Goal: Task Accomplishment & Management: Manage account settings

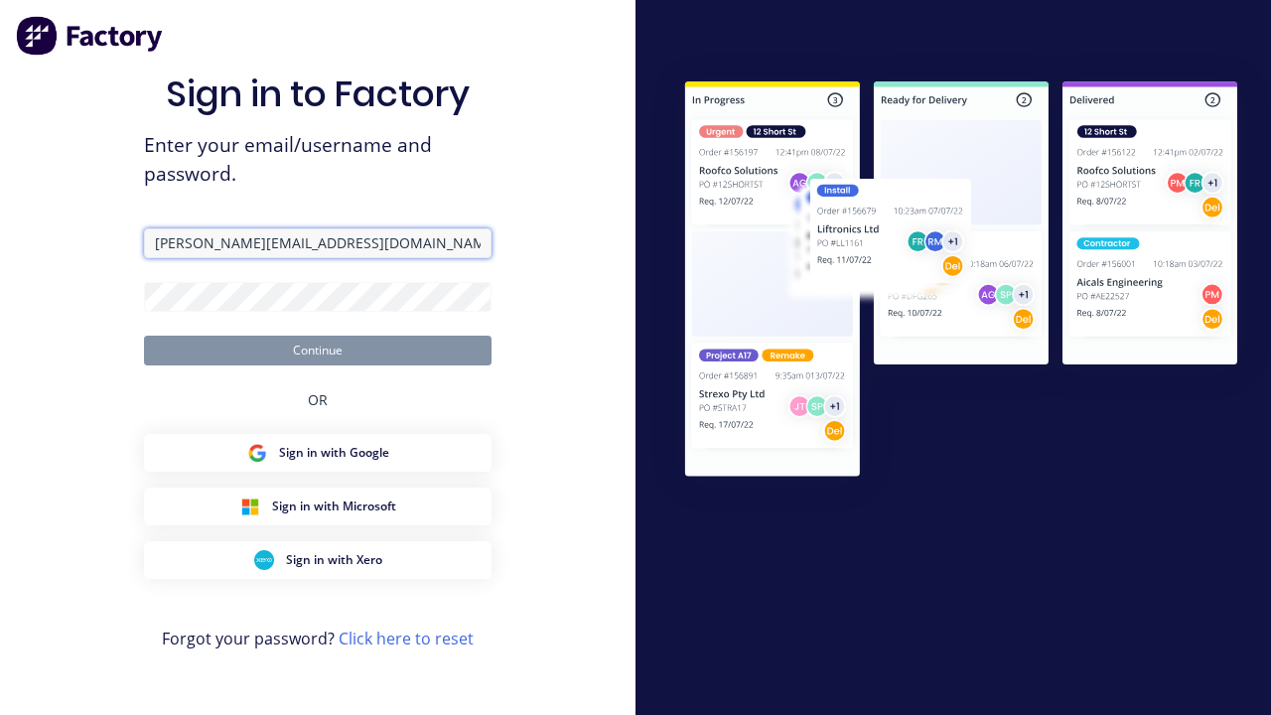
type input "[PERSON_NAME][EMAIL_ADDRESS][DOMAIN_NAME]"
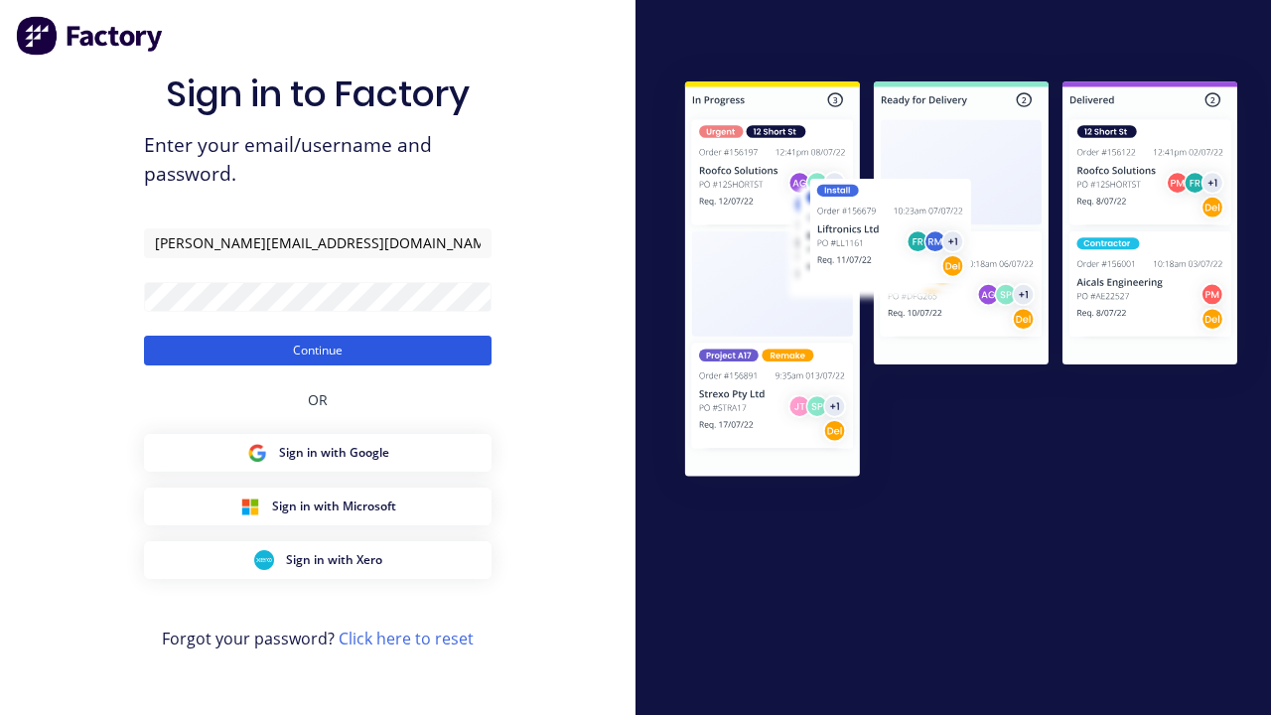
click at [318, 349] on button "Continue" at bounding box center [317, 351] width 347 height 30
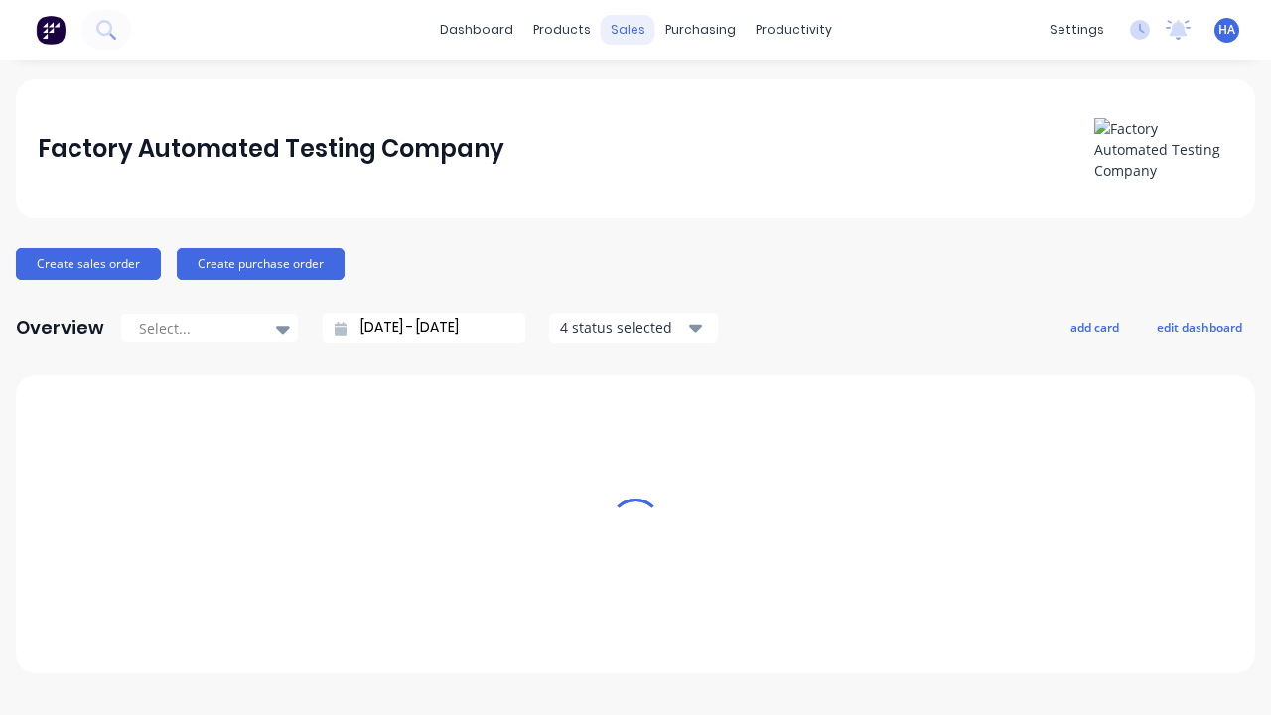
click at [627, 30] on div "sales" at bounding box center [628, 30] width 55 height 30
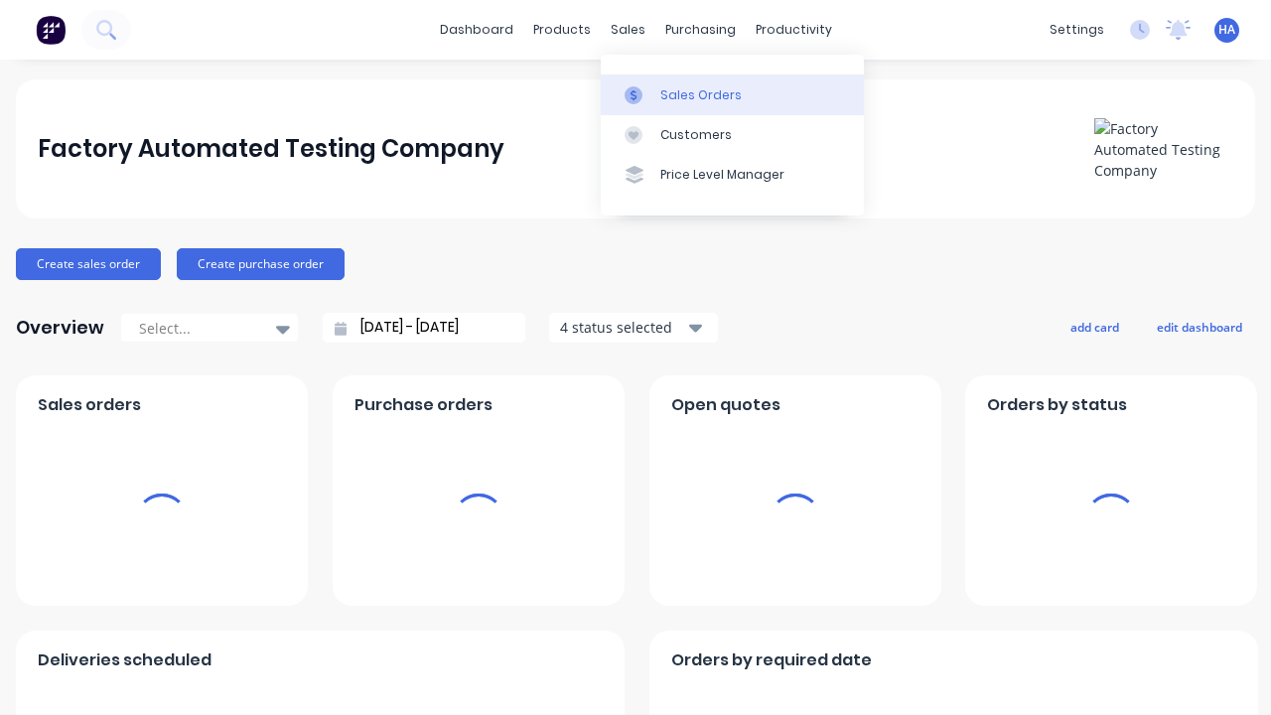
click at [732, 94] on div "Sales Orders" at bounding box center [700, 95] width 81 height 18
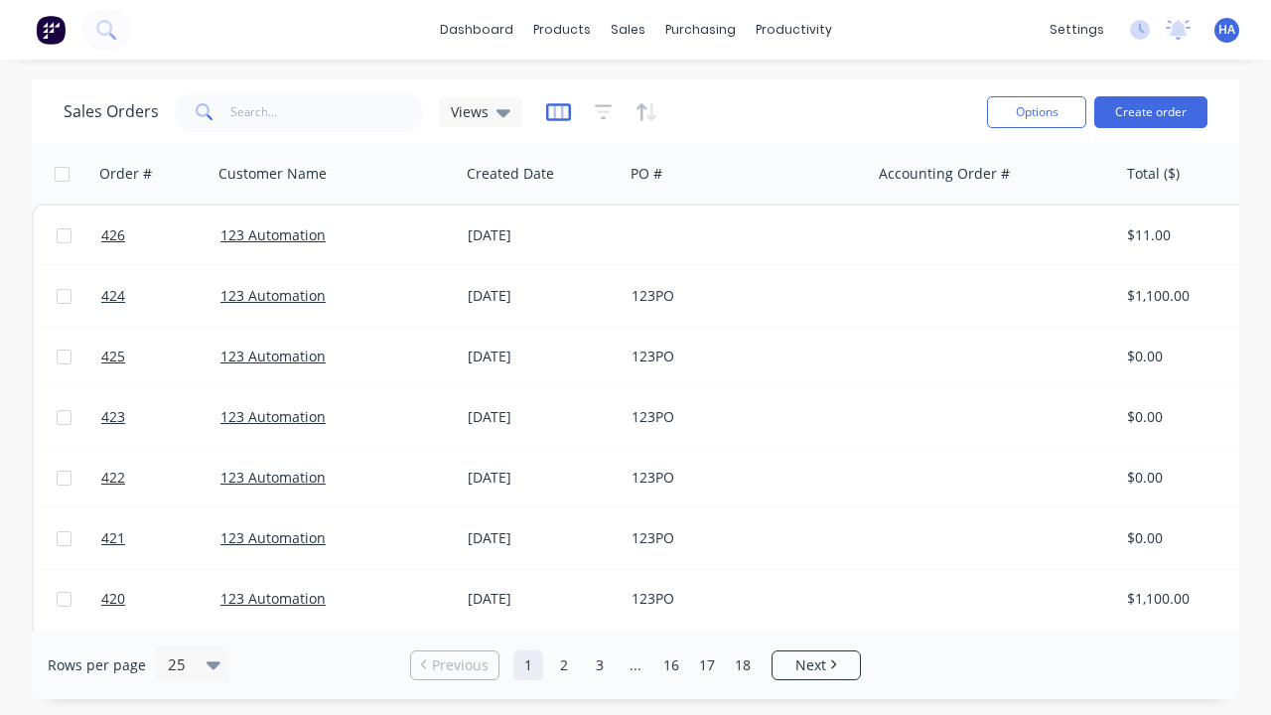
click at [555, 111] on icon "button" at bounding box center [558, 112] width 25 height 20
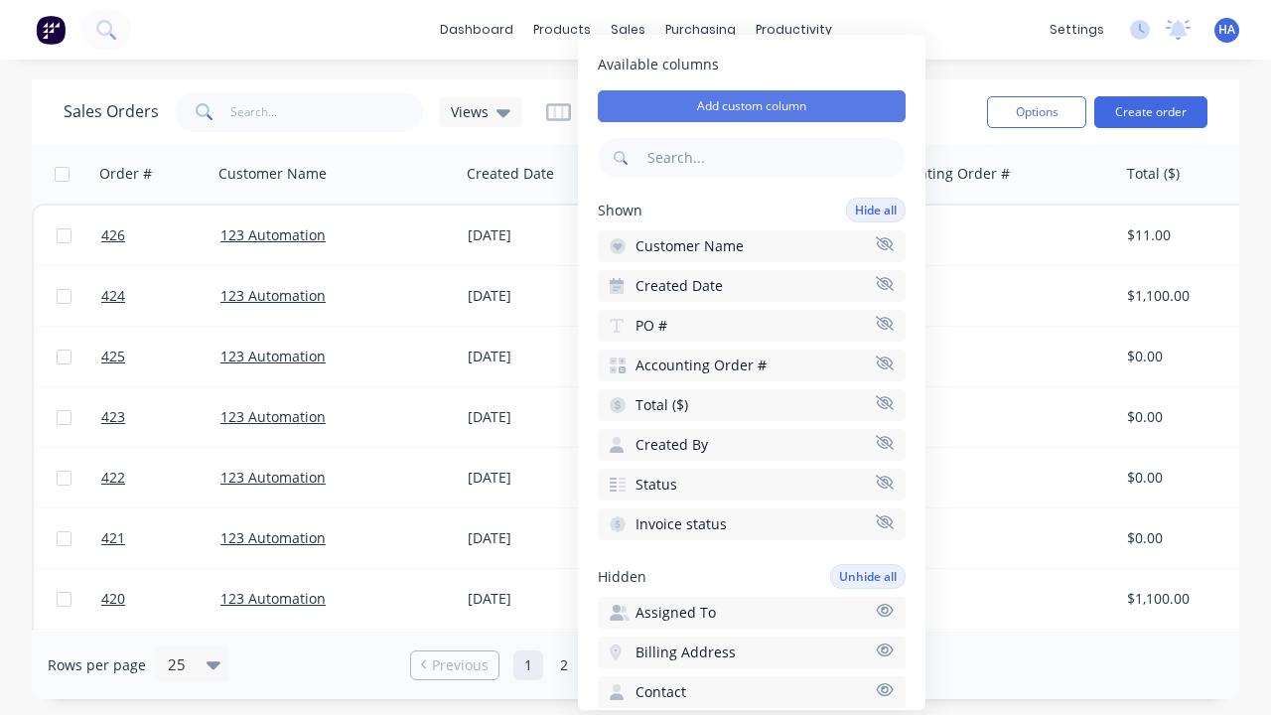
click at [751, 106] on button "Add custom column" at bounding box center [752, 106] width 308 height 32
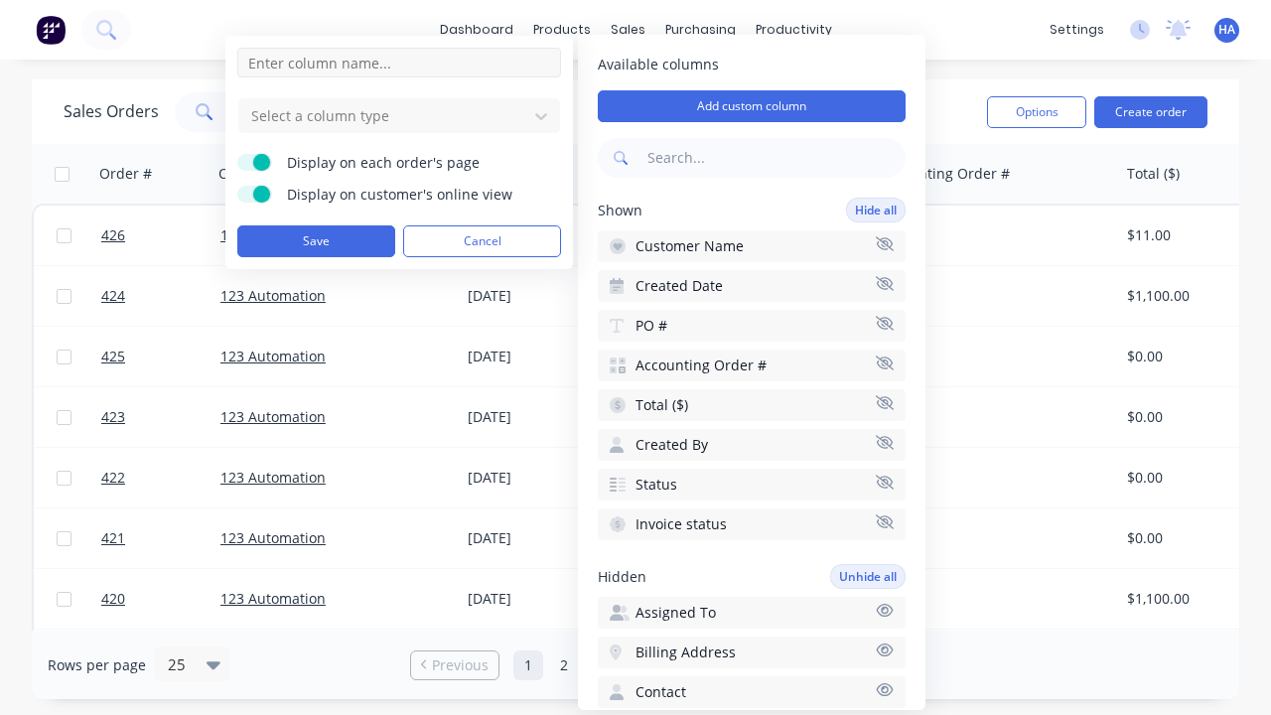
click at [399, 63] on input at bounding box center [399, 63] width 324 height 30
type input "New Custom Amount Column"
click at [383, 115] on div at bounding box center [383, 115] width 268 height 25
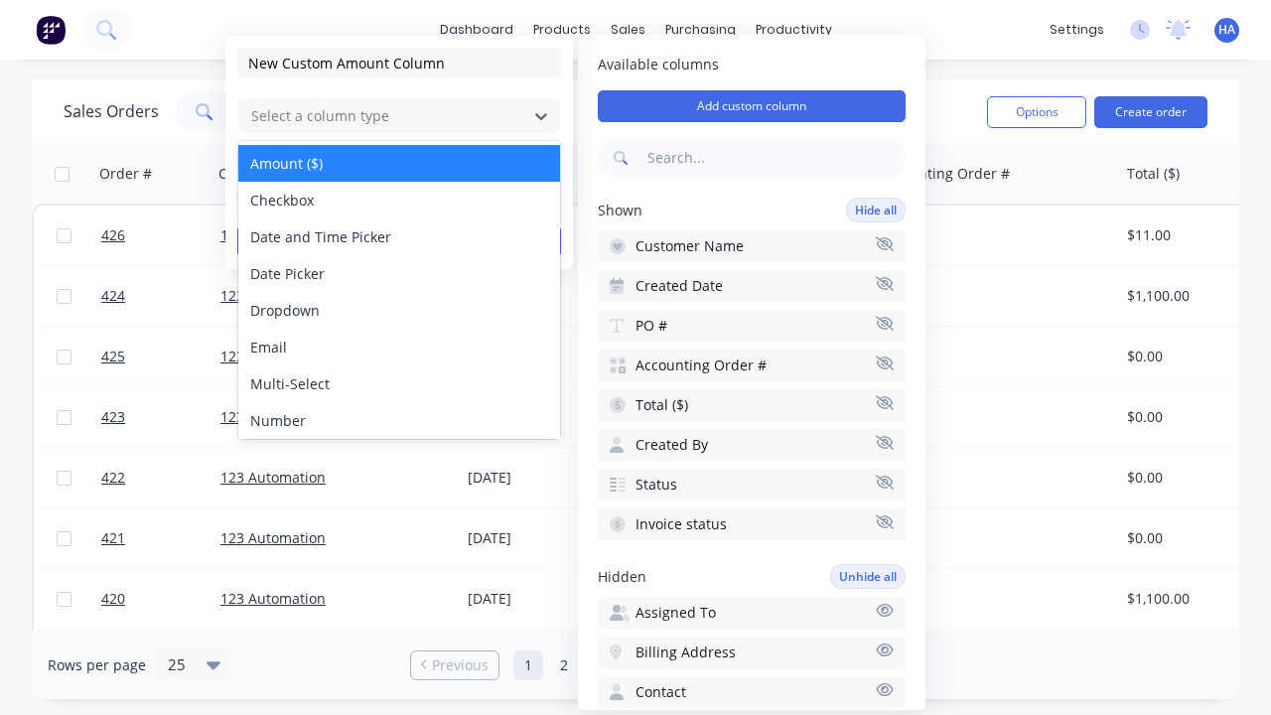
click at [399, 163] on div "Amount ($)" at bounding box center [399, 163] width 322 height 37
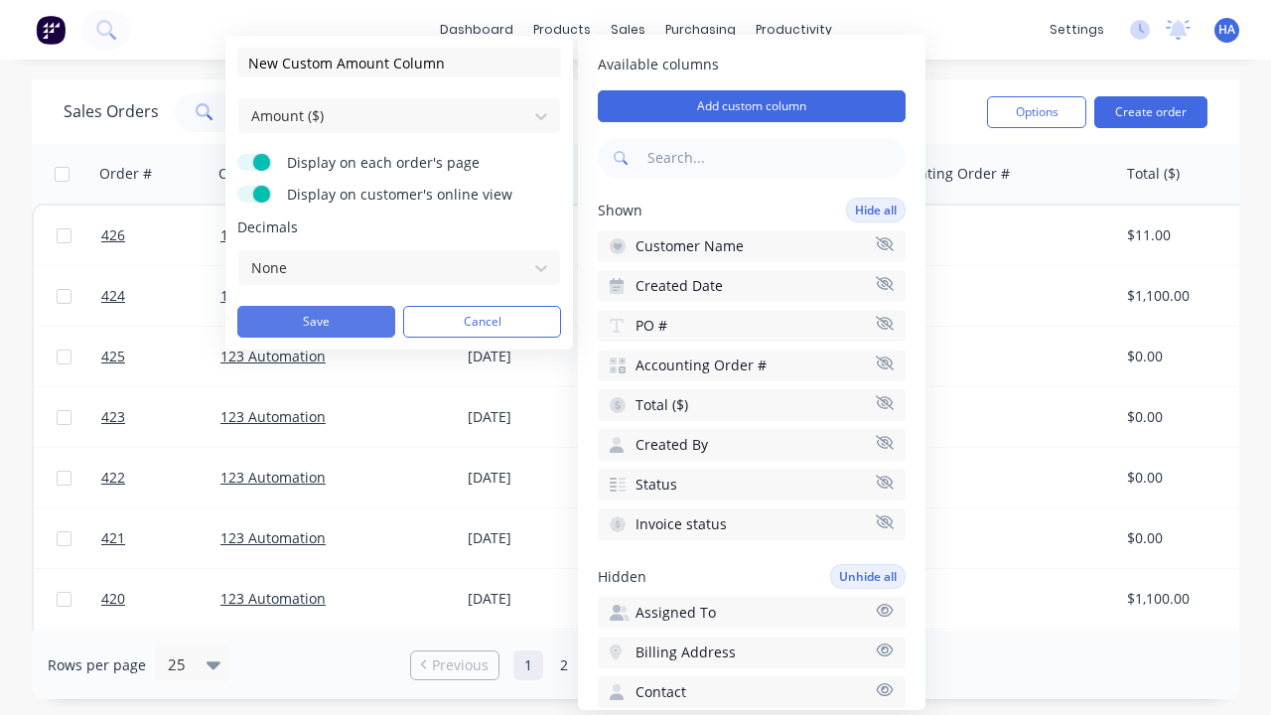
click at [316, 322] on button "Save" at bounding box center [316, 322] width 158 height 32
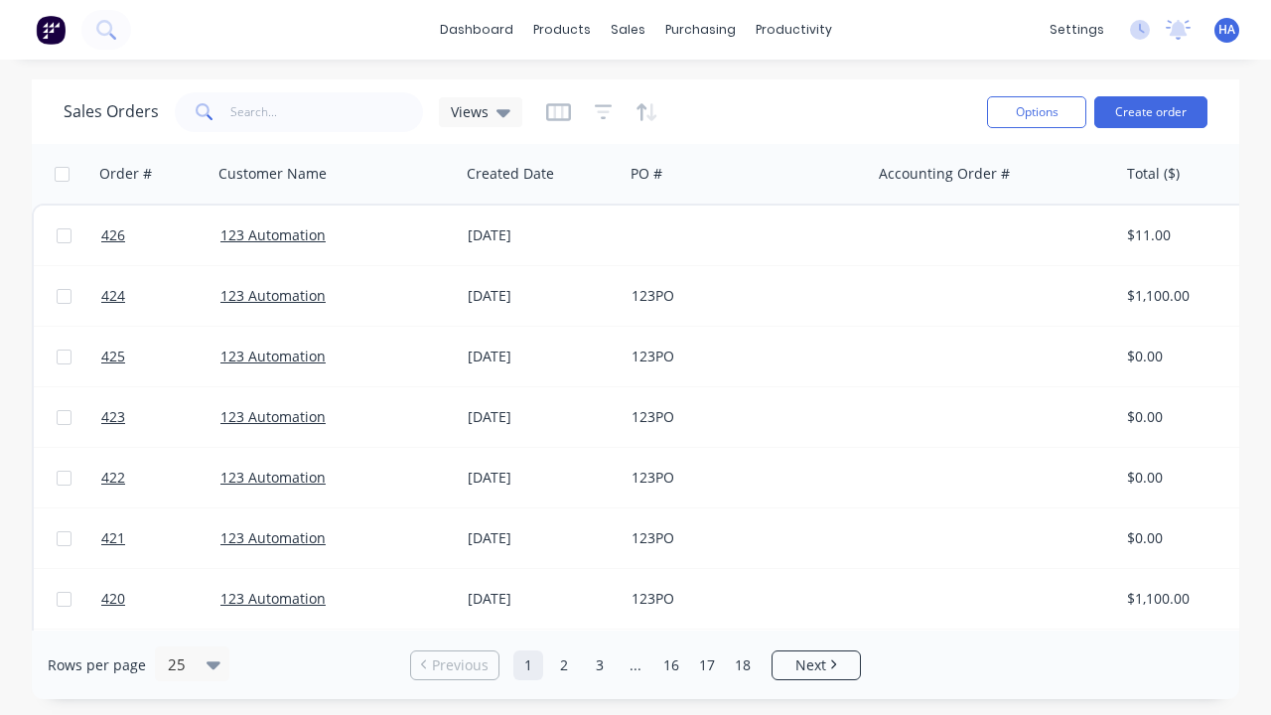
scroll to position [0, 960]
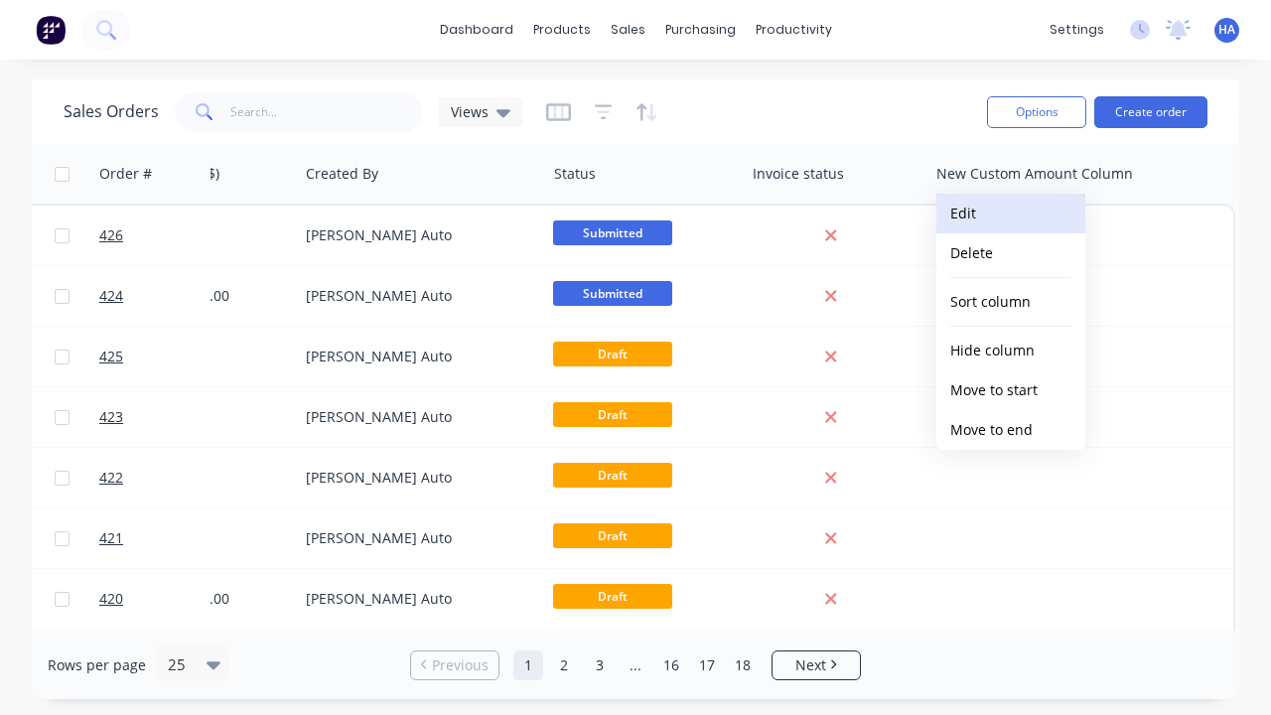
click at [1011, 213] on button "Edit" at bounding box center [1010, 214] width 149 height 40
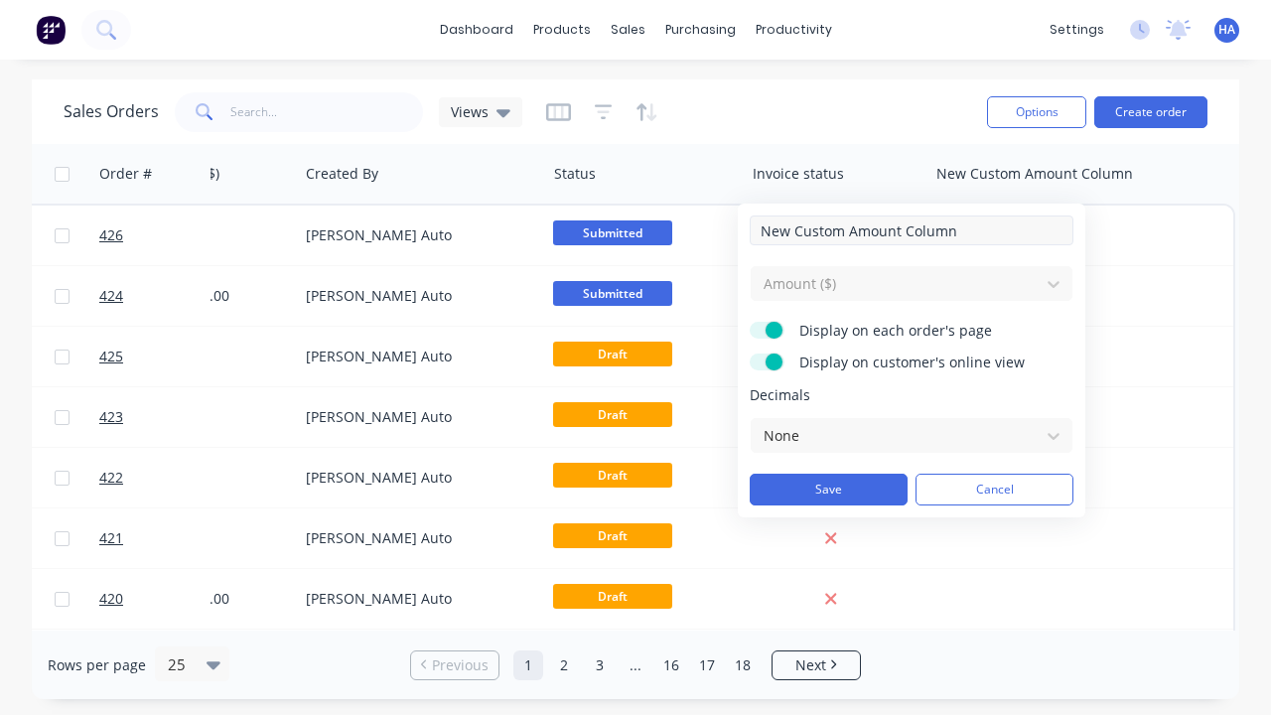
click at [911, 230] on input "New Custom Amount Column" at bounding box center [911, 230] width 324 height 30
type input "New Custom Amount Column - Updated"
click at [828, 489] on button "Save" at bounding box center [828, 489] width 158 height 32
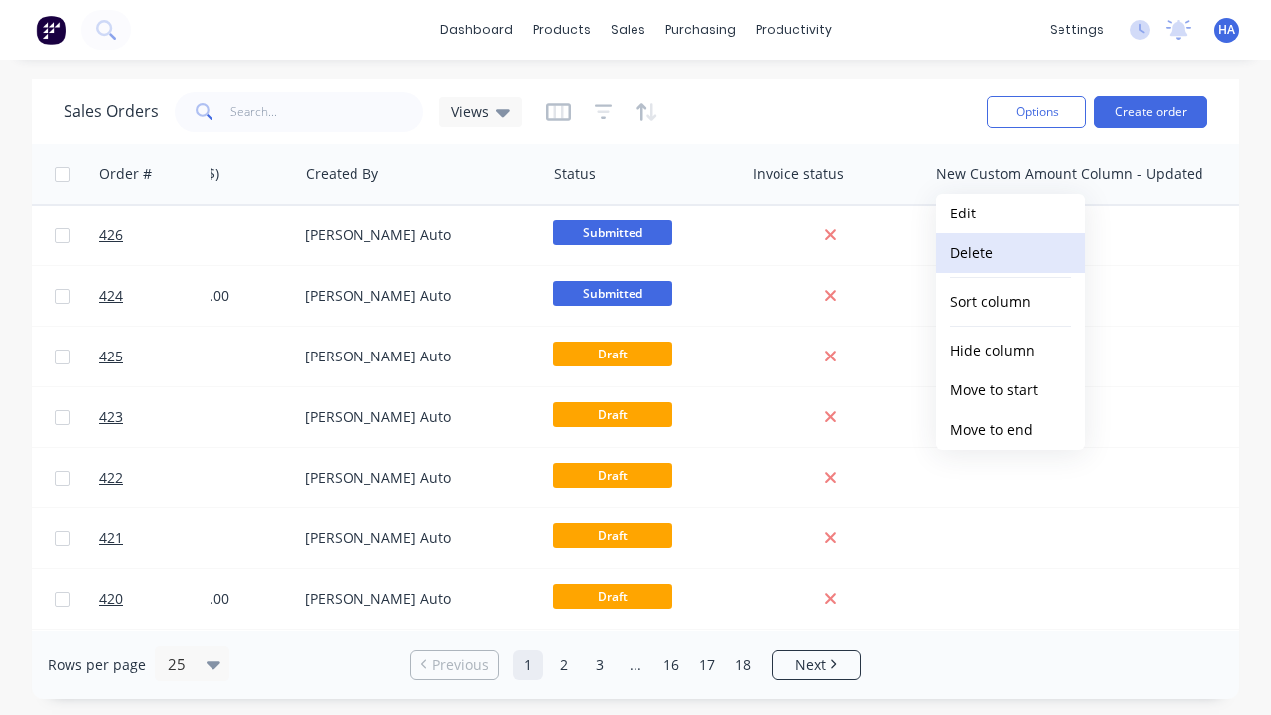
click at [1011, 253] on button "Delete" at bounding box center [1010, 253] width 149 height 40
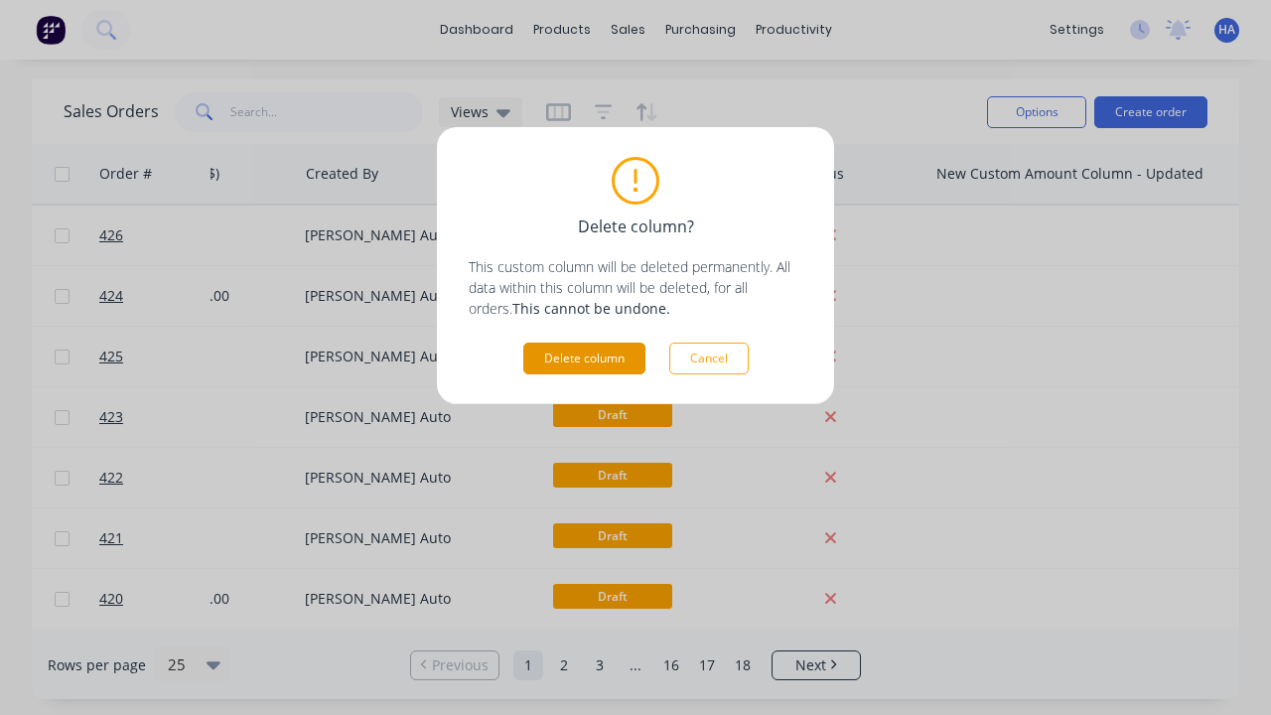
click at [584, 358] on button "Delete column" at bounding box center [584, 358] width 122 height 32
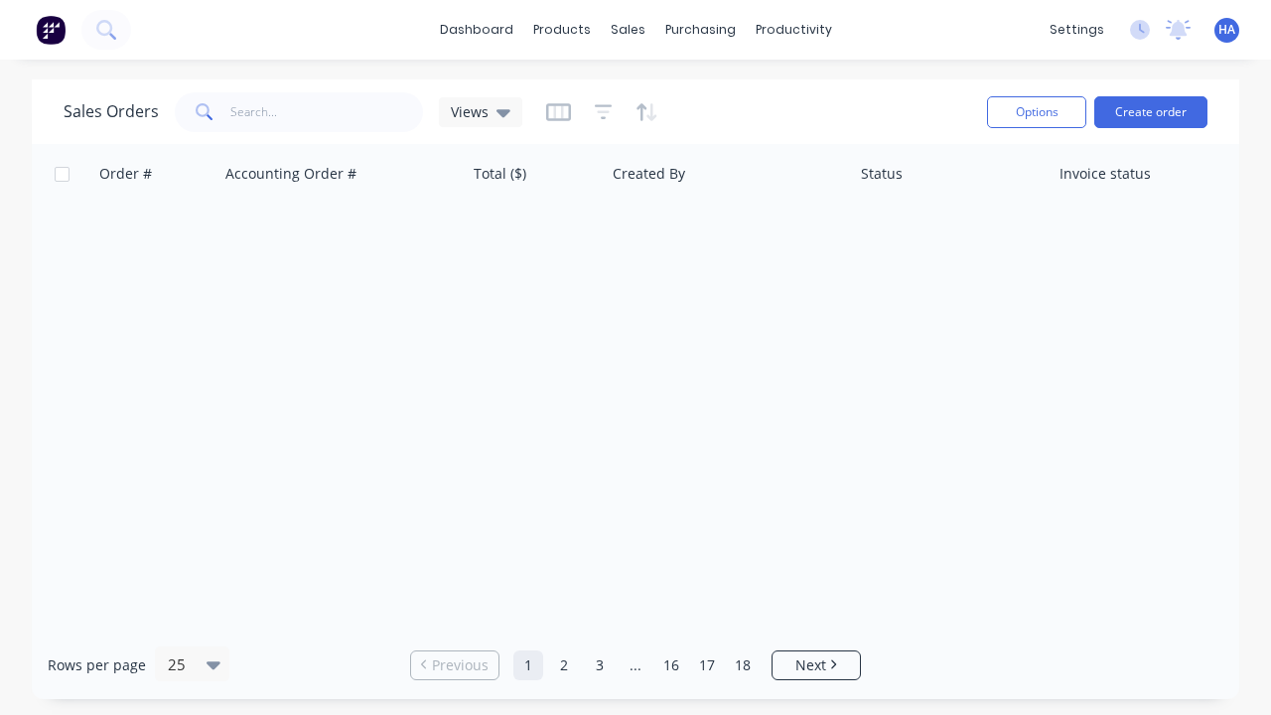
scroll to position [0, 653]
